Goal: Navigation & Orientation: Find specific page/section

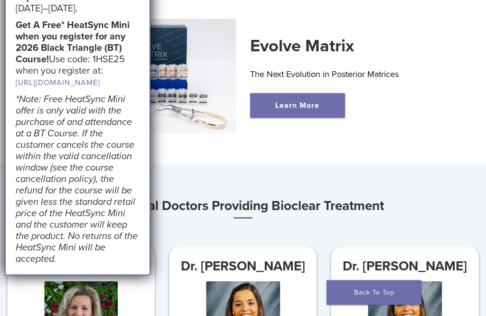
scroll to position [270, 0]
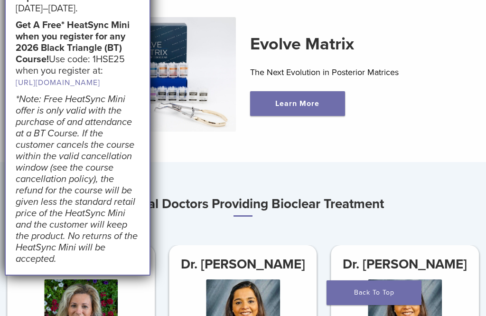
click at [176, 149] on div "Evolve Matrix The Next Evolution in Posterior Matrices Learn More" at bounding box center [243, 74] width 455 height 160
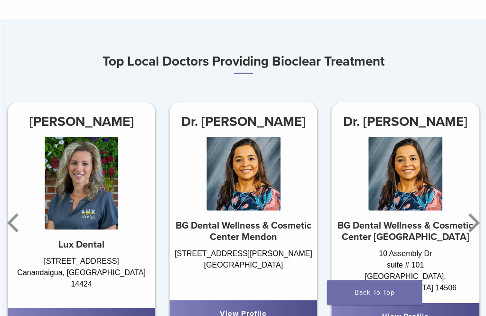
scroll to position [412, 2]
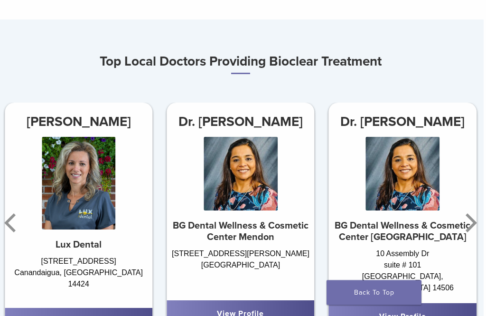
click at [470, 223] on icon "Next" at bounding box center [469, 223] width 19 height 57
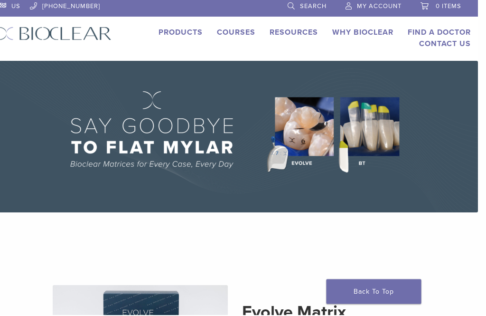
scroll to position [0, 8]
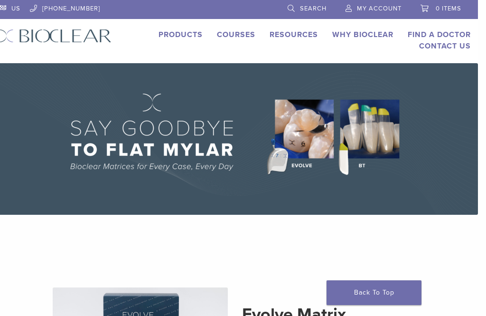
click at [177, 38] on link "Products" at bounding box center [180, 34] width 44 height 9
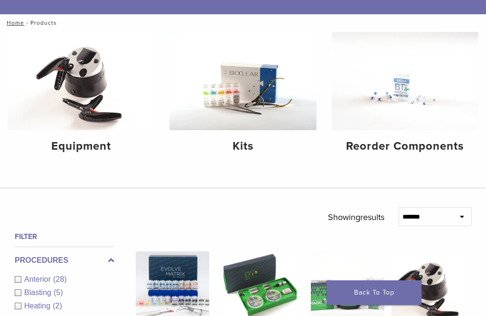
scroll to position [101, 0]
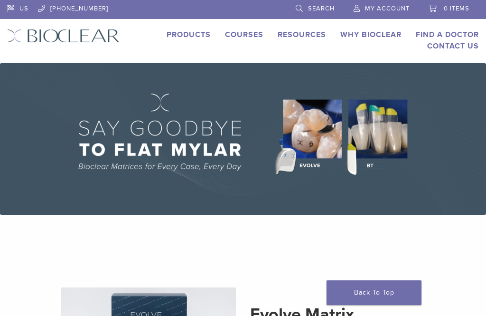
scroll to position [49, 0]
